Goal: Contribute content

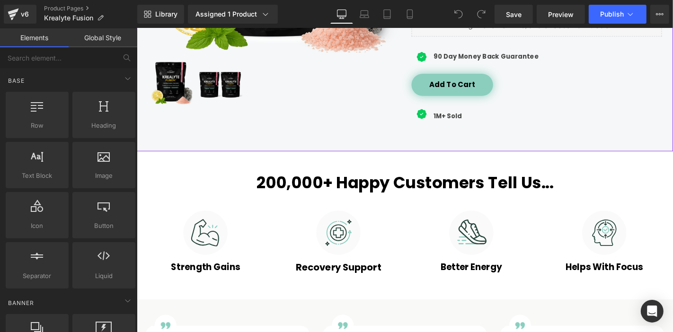
scroll to position [563, 0]
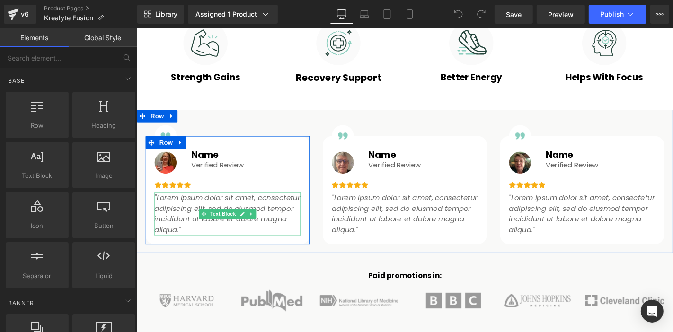
click at [216, 230] on icon ""Lorem ipsum dolor sit amet, consectetur adipiscing elit, sed do eiusmod tempor…" at bounding box center [233, 226] width 156 height 45
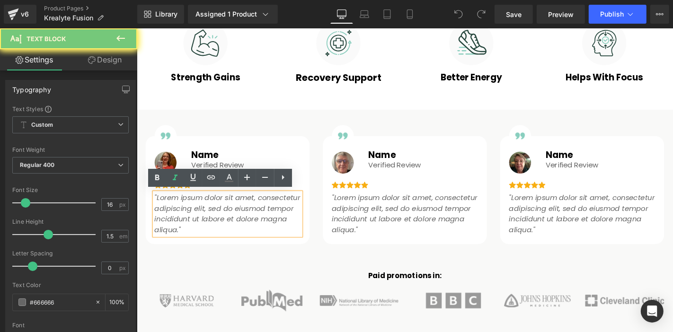
click at [216, 230] on icon ""Lorem ipsum dolor sit amet, consectetur adipiscing elit, sed do eiusmod tempor…" at bounding box center [233, 226] width 156 height 45
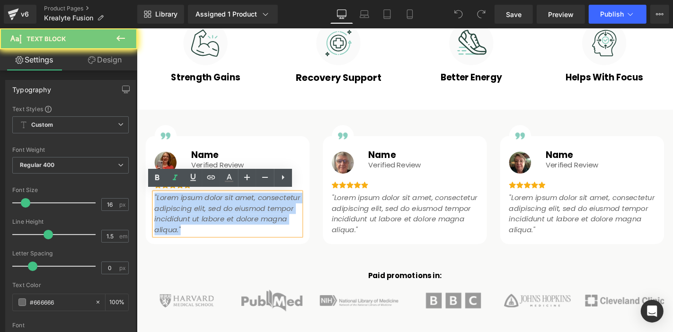
paste div
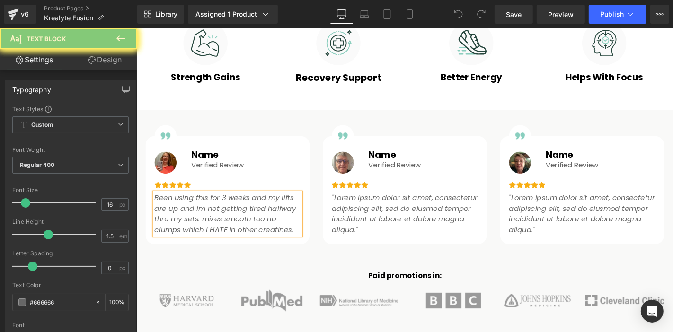
click at [216, 230] on icon "Been using this for 3 weeks and my lifts are up and im not getting tired halfwa…" at bounding box center [230, 226] width 151 height 45
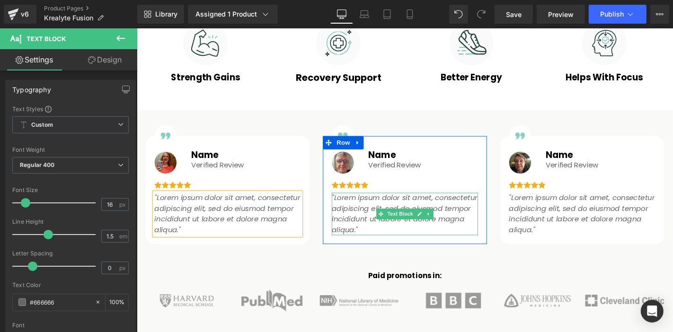
click at [399, 213] on p ""Lorem ipsum dolor sit amet, consectetur adipiscing elit, sed do eiusmod tempor…" at bounding box center [423, 226] width 156 height 45
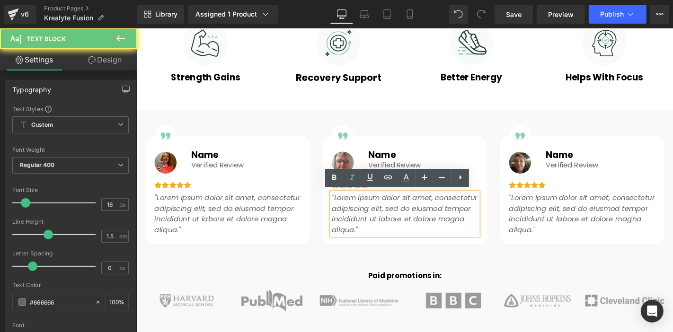
click at [399, 213] on p ""Lorem ipsum dolor sit amet, consectetur adipiscing elit, sed do eiusmod tempor…" at bounding box center [423, 226] width 156 height 45
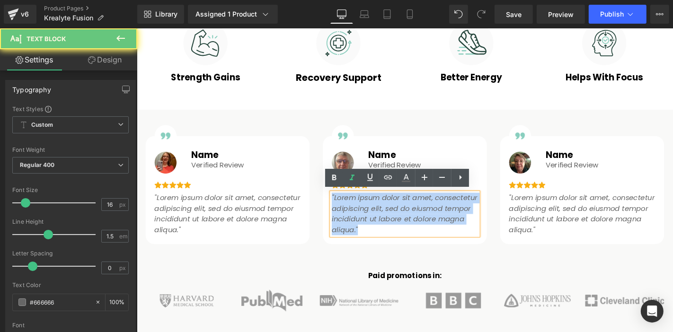
click at [399, 213] on p ""Lorem ipsum dolor sit amet, consectetur adipiscing elit, sed do eiusmod tempor…" at bounding box center [423, 226] width 156 height 45
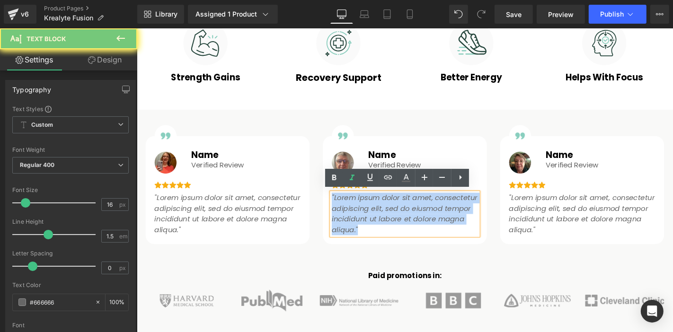
paste div
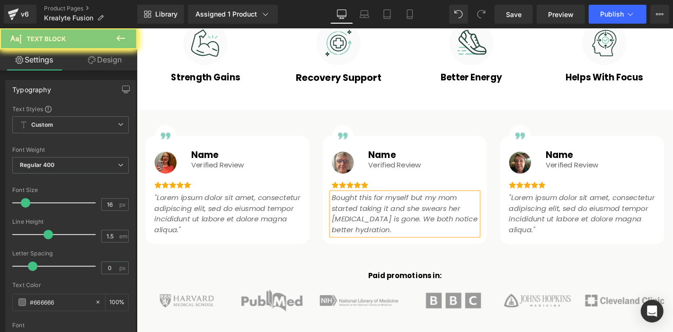
click at [399, 213] on p "Bought this for myself but my mom started taking it and she swears her [MEDICAL…" at bounding box center [423, 226] width 156 height 45
